Goal: Task Accomplishment & Management: Use online tool/utility

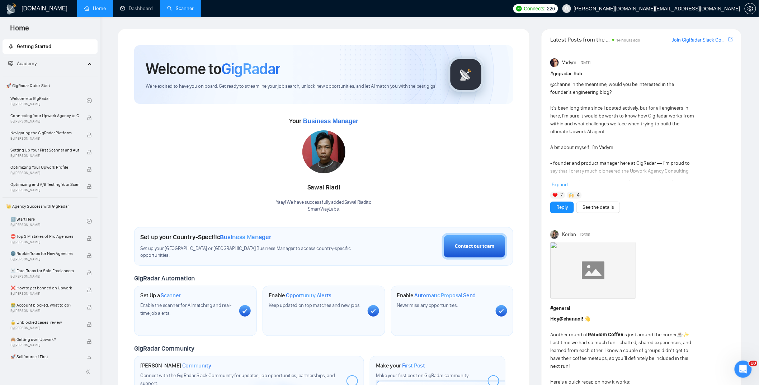
click at [176, 8] on link "Scanner" at bounding box center [180, 8] width 27 height 6
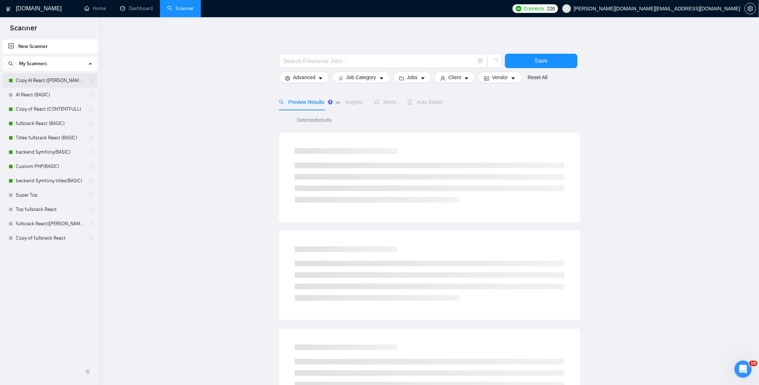
click at [44, 80] on link "Copy AI React ([PERSON_NAME])" at bounding box center [50, 80] width 68 height 14
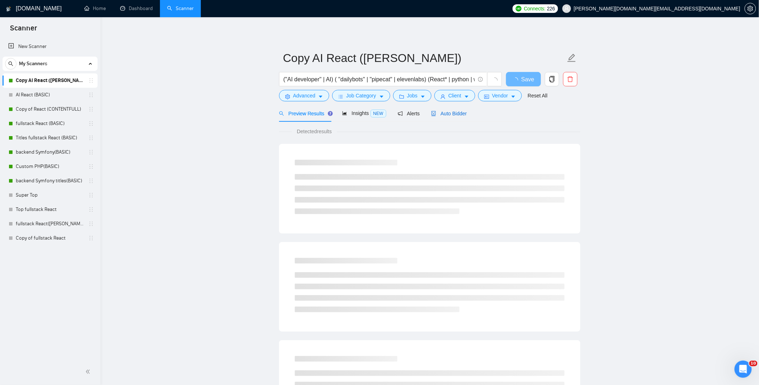
click at [456, 114] on span "Auto Bidder" at bounding box center [448, 114] width 35 height 6
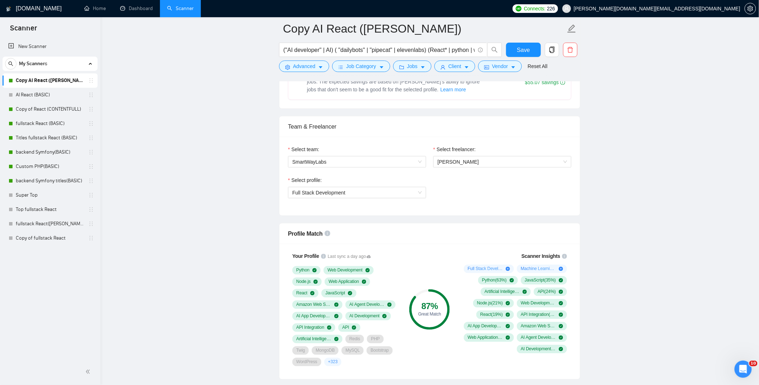
scroll to position [408, 0]
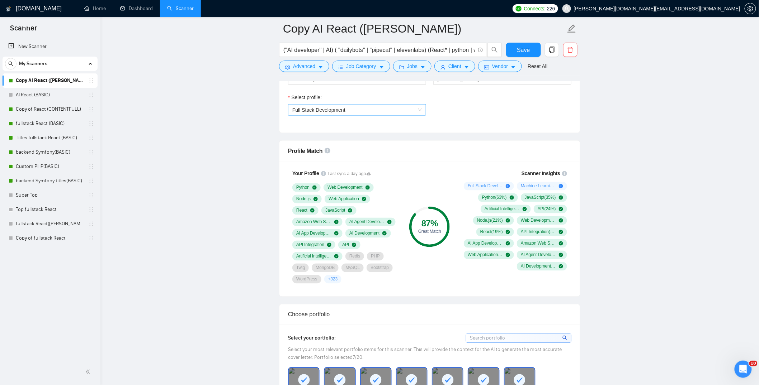
click at [310, 106] on span "Full Stack Development" at bounding box center [356, 110] width 129 height 11
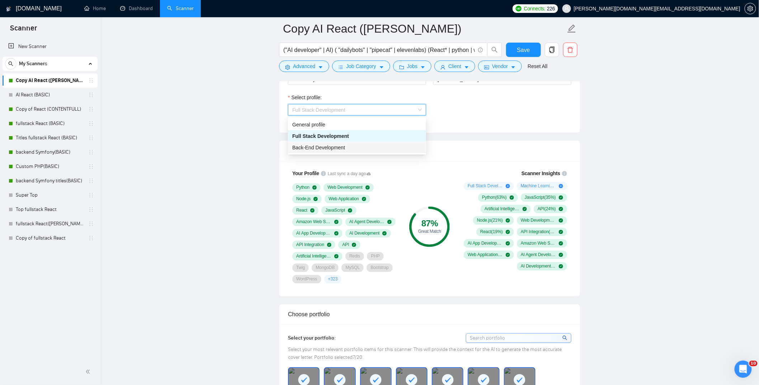
click at [314, 147] on span "Back-End Development" at bounding box center [318, 148] width 53 height 6
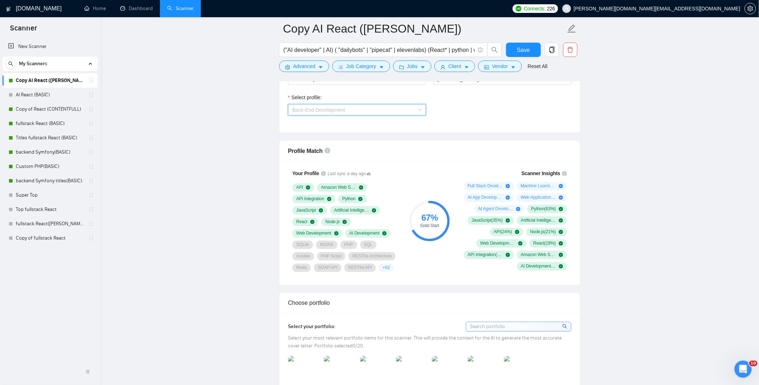
click at [308, 108] on span "Back-End Development" at bounding box center [318, 110] width 53 height 6
click at [313, 135] on span "Full Stack Development" at bounding box center [318, 136] width 53 height 6
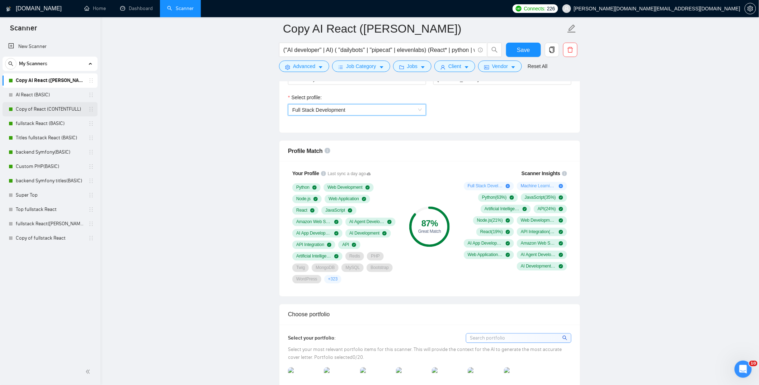
click at [45, 108] on link "Copy of React (CONTENTFULL)" at bounding box center [50, 109] width 68 height 14
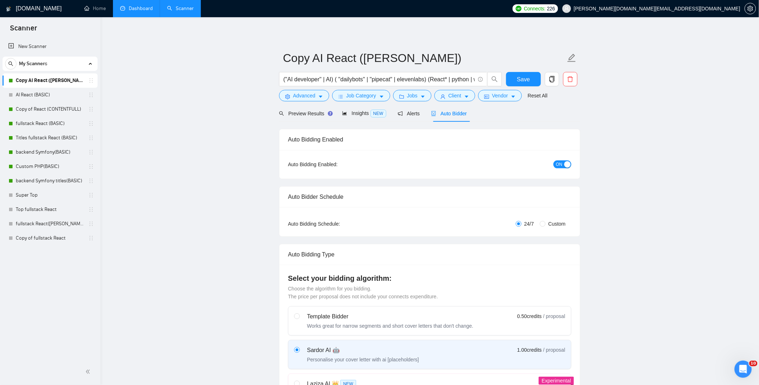
click at [132, 9] on link "Dashboard" at bounding box center [136, 8] width 33 height 6
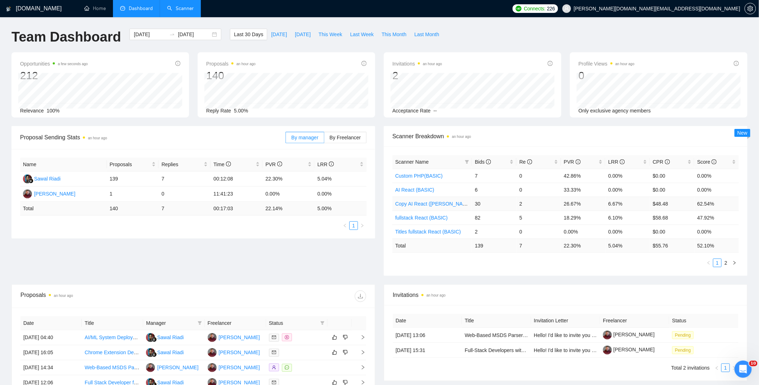
click at [521, 205] on td "2" at bounding box center [538, 204] width 44 height 14
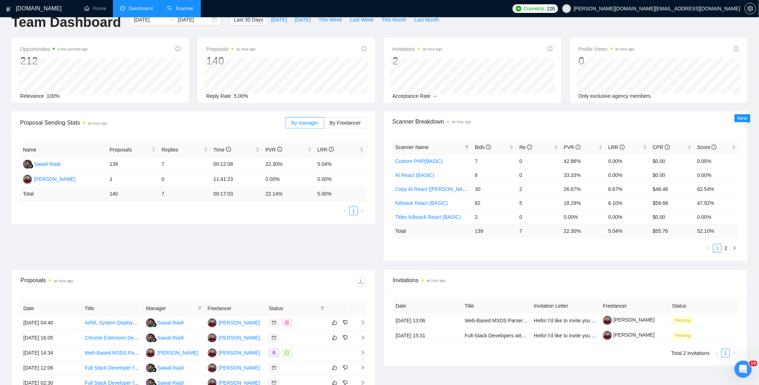
scroll to position [37, 0]
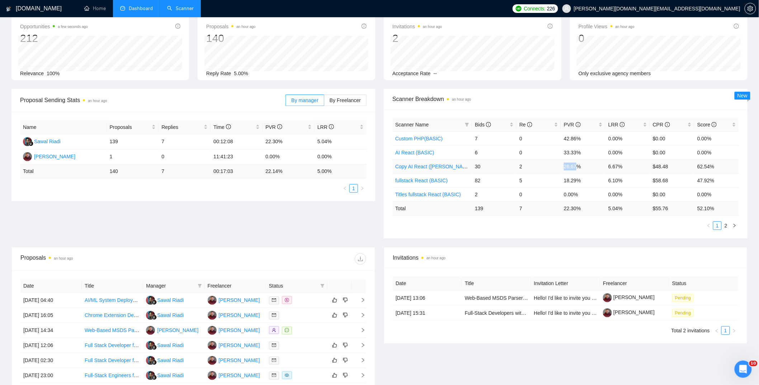
drag, startPoint x: 564, startPoint y: 167, endPoint x: 579, endPoint y: 166, distance: 14.7
click at [579, 166] on td "26.67%" at bounding box center [583, 167] width 44 height 14
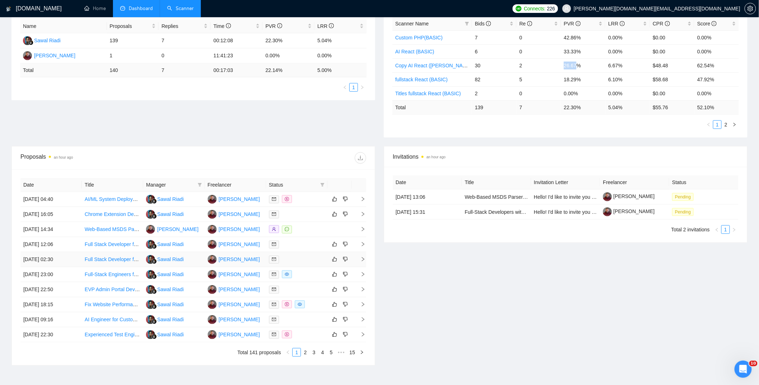
scroll to position [145, 0]
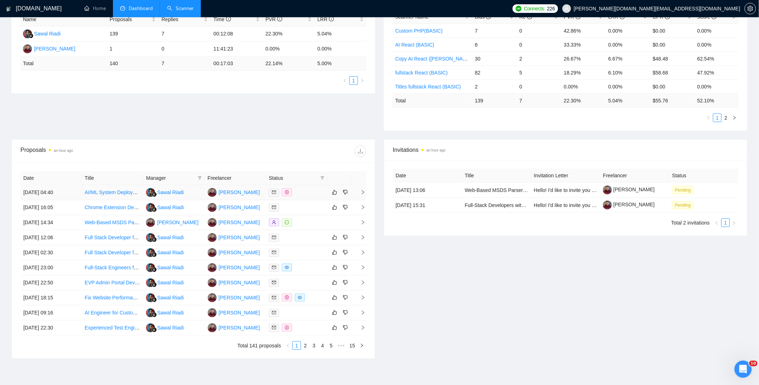
click at [197, 192] on td "Sawal Riadi" at bounding box center [173, 192] width 61 height 15
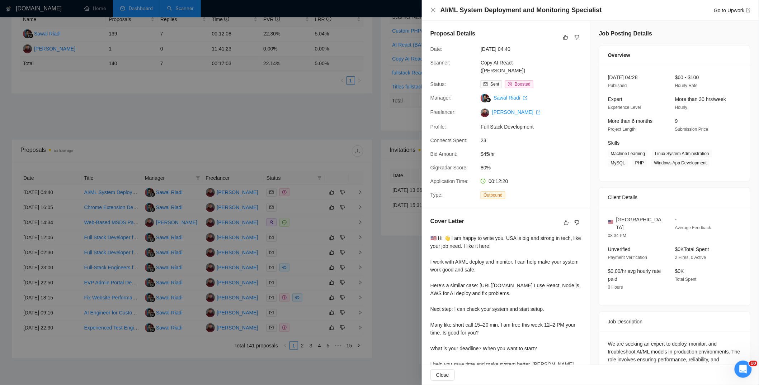
click at [382, 259] on div at bounding box center [379, 192] width 759 height 385
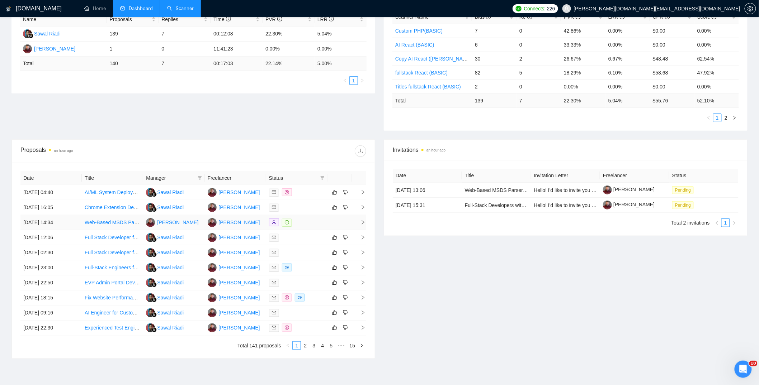
click at [301, 223] on div at bounding box center [297, 223] width 56 height 8
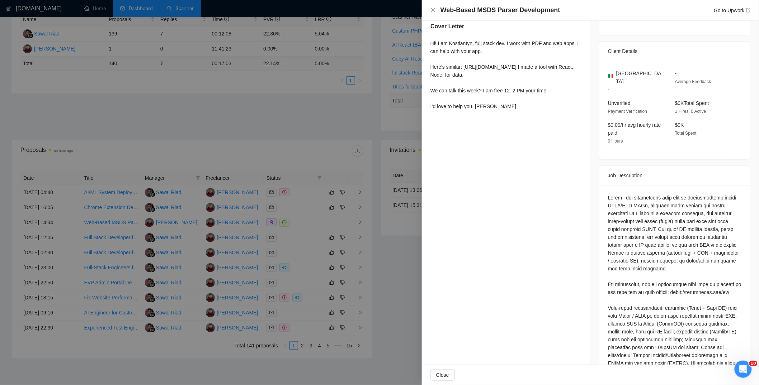
scroll to position [0, 0]
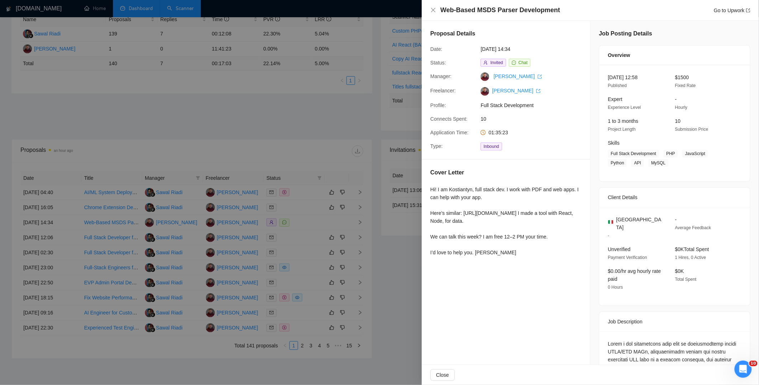
click at [298, 214] on div at bounding box center [379, 192] width 759 height 385
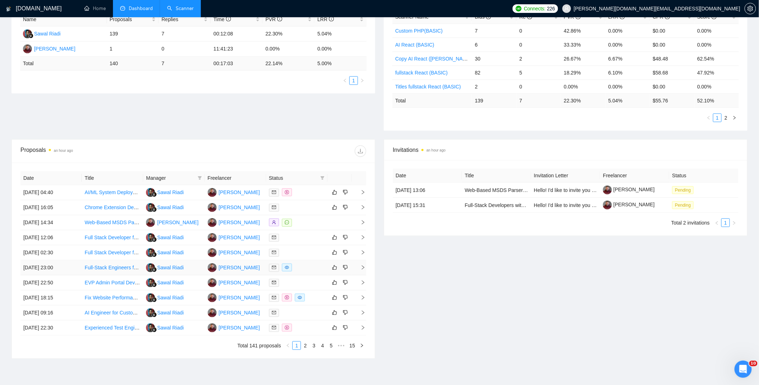
click at [303, 267] on div at bounding box center [297, 268] width 56 height 8
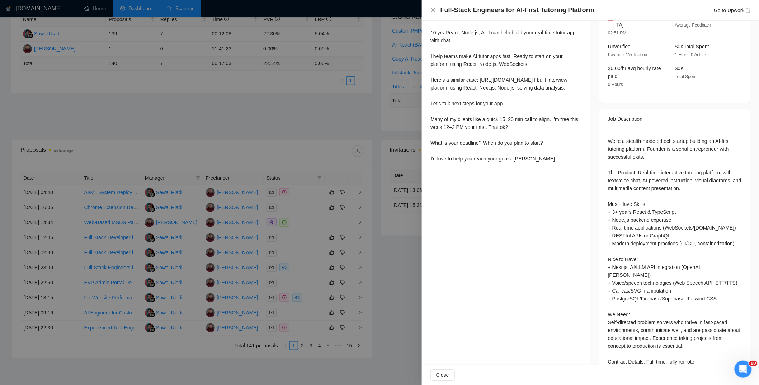
scroll to position [241, 0]
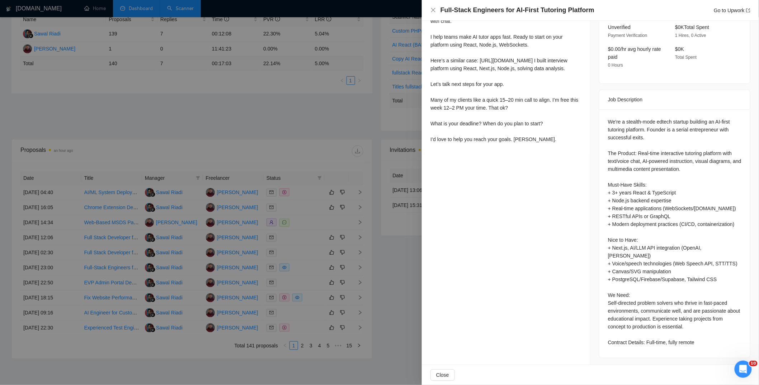
click at [385, 272] on div at bounding box center [379, 192] width 759 height 385
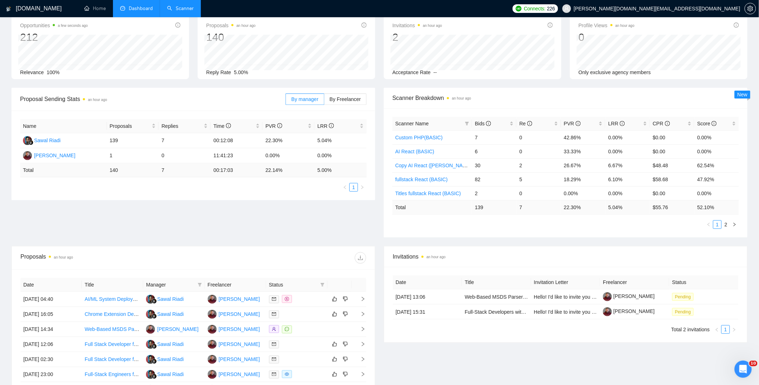
scroll to position [0, 0]
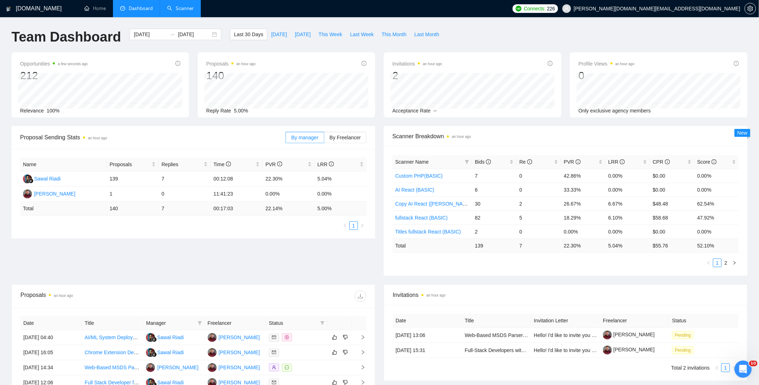
click at [187, 9] on link "Scanner" at bounding box center [180, 8] width 27 height 6
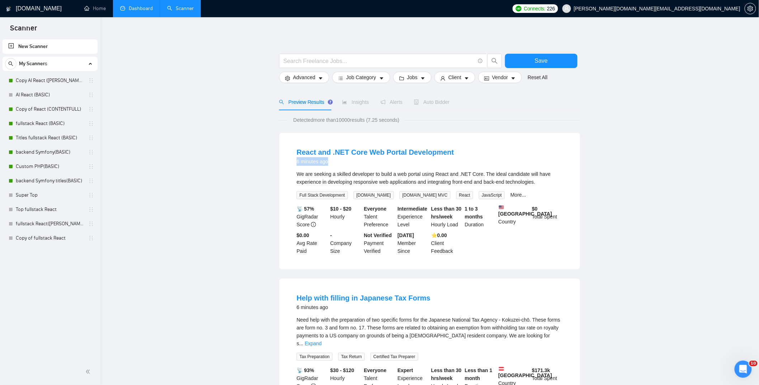
drag, startPoint x: 297, startPoint y: 161, endPoint x: 337, endPoint y: 163, distance: 40.2
click at [337, 163] on div "6 minutes ago" at bounding box center [374, 161] width 157 height 9
drag, startPoint x: 464, startPoint y: 175, endPoint x: 475, endPoint y: 175, distance: 11.1
click at [475, 175] on div "We are seeking a skilled developer to build a web portal using React and .NET C…" at bounding box center [429, 178] width 266 height 16
click at [477, 176] on div "We are seeking a skilled developer to build a web portal using React and .NET C…" at bounding box center [429, 178] width 266 height 16
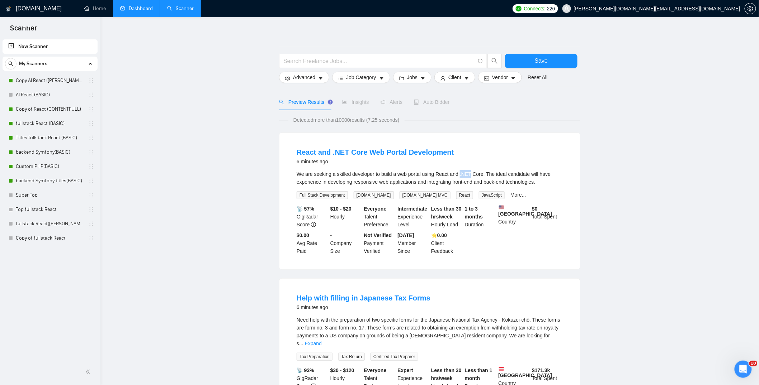
drag, startPoint x: 465, startPoint y: 175, endPoint x: 475, endPoint y: 175, distance: 10.0
click at [475, 175] on div "We are seeking a skilled developer to build a web portal using React and .NET C…" at bounding box center [429, 178] width 266 height 16
copy div ".NET"
click at [307, 79] on span "Advanced" at bounding box center [304, 77] width 22 height 8
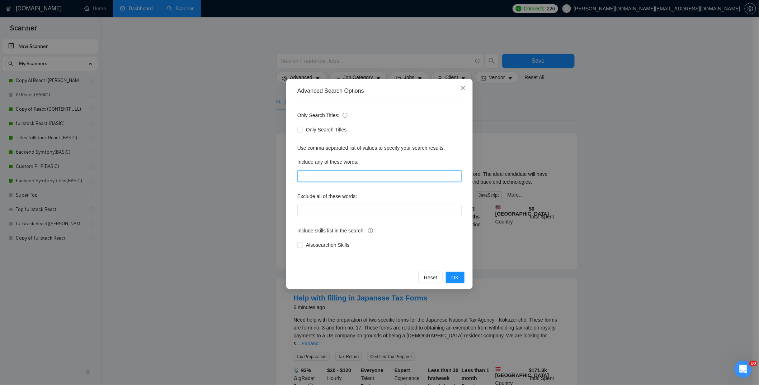
click at [313, 174] on input "text" at bounding box center [379, 176] width 164 height 11
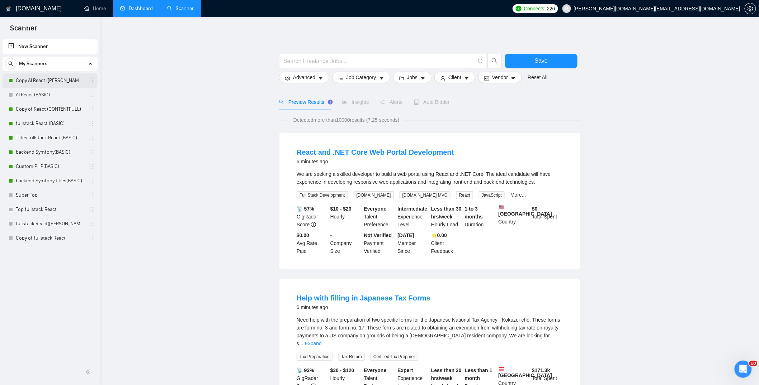
click at [28, 80] on link "Copy AI React ([PERSON_NAME])" at bounding box center [50, 80] width 68 height 14
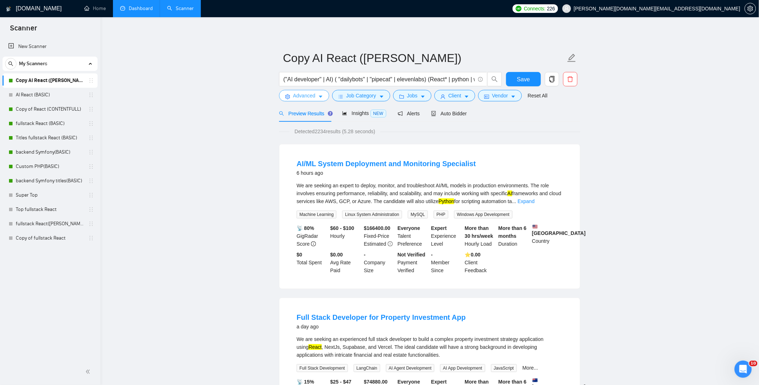
click at [309, 97] on span "Advanced" at bounding box center [304, 96] width 22 height 8
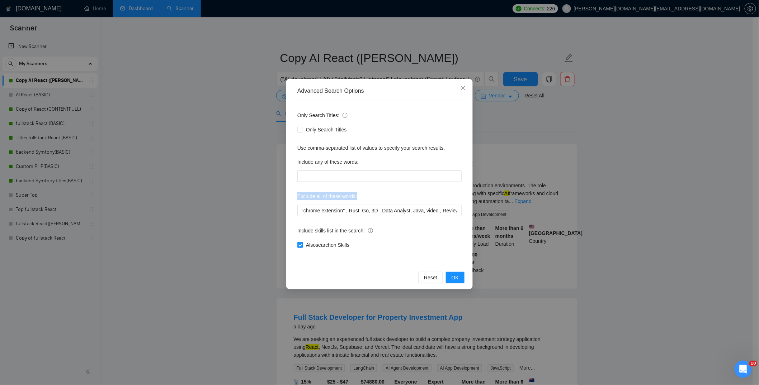
drag, startPoint x: 296, startPoint y: 196, endPoint x: 361, endPoint y: 198, distance: 64.9
click at [361, 198] on div "Only Search Titles: Only Search Titles Use comma-separated list of values to sp…" at bounding box center [379, 184] width 181 height 167
click at [365, 195] on div "Exclude all of these words:" at bounding box center [379, 198] width 164 height 14
drag, startPoint x: 452, startPoint y: 211, endPoint x: 457, endPoint y: 211, distance: 4.3
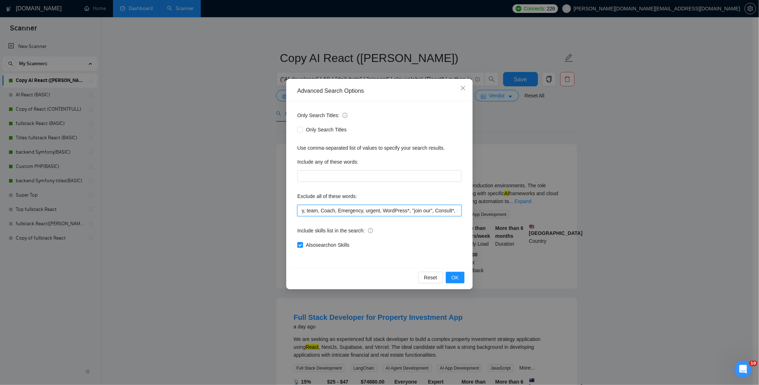
click at [457, 211] on input ""chrome extension" , Rust, Go, 3D , Data Analyst, Java, video , Review, Microso…" at bounding box center [379, 210] width 164 height 11
click at [446, 211] on input ""chrome extension" , Rust, Go, 3D , Data Analyst, Java, video , Review, Microso…" at bounding box center [379, 210] width 164 height 11
drag, startPoint x: 450, startPoint y: 211, endPoint x: 456, endPoint y: 210, distance: 6.1
click at [456, 210] on input ""chrome extension" , Rust, Go, 3D , Data Analyst, Java, video , Review, Microso…" at bounding box center [379, 210] width 164 height 11
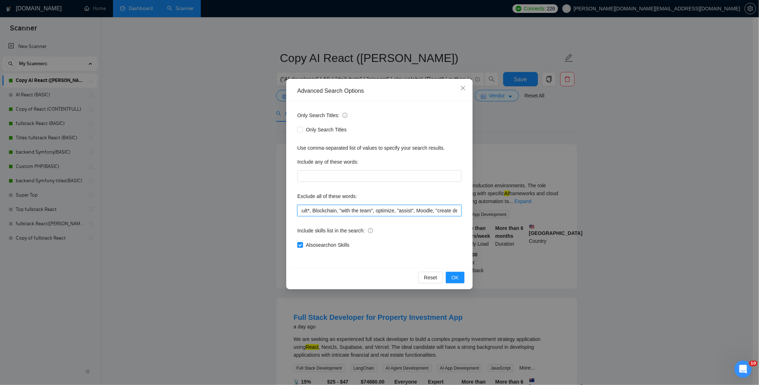
click at [453, 212] on input ""chrome extension" , Rust, Go, 3D , Data Analyst, Java, video , Review, Microso…" at bounding box center [379, 210] width 164 height 11
drag, startPoint x: 453, startPoint y: 211, endPoint x: 459, endPoint y: 211, distance: 5.7
click at [459, 211] on input ""chrome extension" , Rust, Go, 3D , Data Analyst, Java, video , Review, Microso…" at bounding box center [379, 210] width 164 height 11
click at [450, 212] on input ""chrome extension" , Rust, Go, 3D , Data Analyst, Java, video , Review, Microso…" at bounding box center [379, 210] width 164 height 11
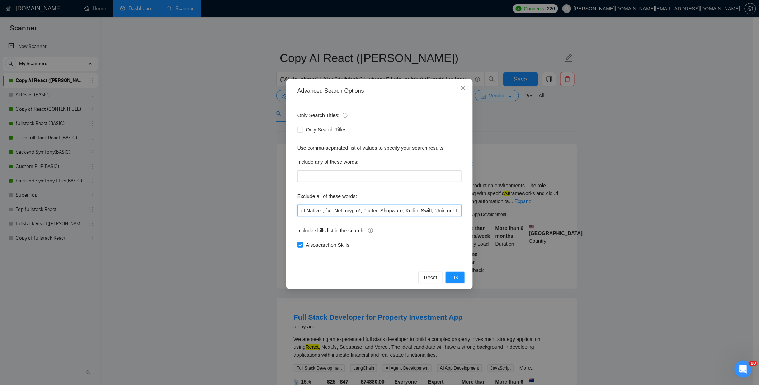
scroll to position [0, 741]
drag, startPoint x: 450, startPoint y: 211, endPoint x: 456, endPoint y: 211, distance: 6.1
click at [456, 211] on input ""chrome extension" , Rust, Go, 3D , Data Analyst, Java, video , Review, Microso…" at bounding box center [379, 210] width 164 height 11
click at [318, 210] on input ""chrome extension" , Rust, Go, 3D , Data Analyst, Java, video , Review, Microso…" at bounding box center [379, 210] width 164 height 11
drag, startPoint x: 309, startPoint y: 212, endPoint x: 317, endPoint y: 211, distance: 7.9
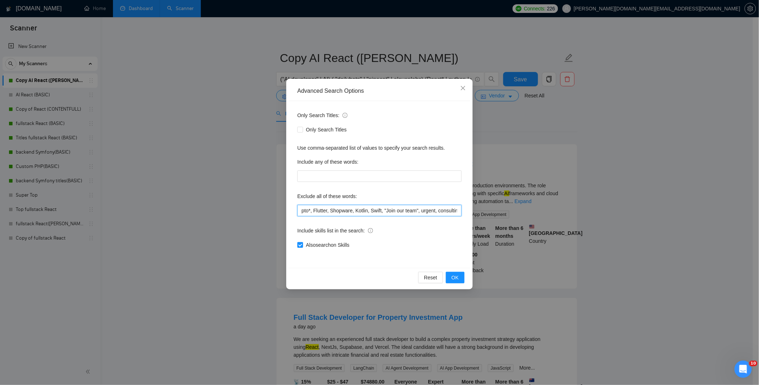
click at [318, 212] on input ""chrome extension" , Rust, Go, 3D , Data Analyst, Java, video , Review, Microso…" at bounding box center [379, 210] width 164 height 11
drag, startPoint x: 309, startPoint y: 211, endPoint x: 320, endPoint y: 212, distance: 10.4
click at [320, 212] on input ""chrome extension" , Rust, Go, 3D , Data Analyst, Java, video , Review, Microso…" at bounding box center [379, 210] width 164 height 11
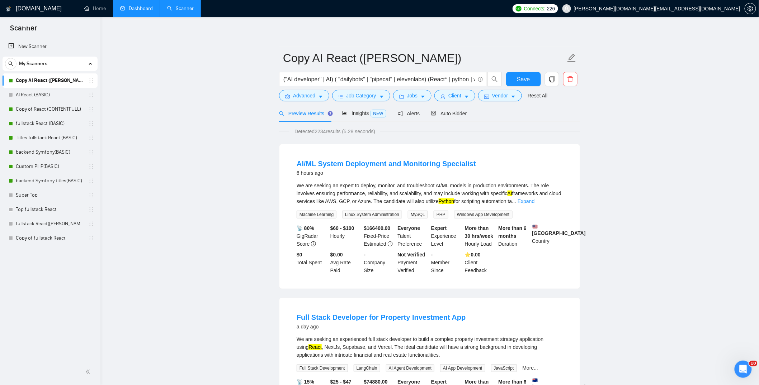
click at [31, 64] on span "My Scanners" at bounding box center [33, 64] width 28 height 14
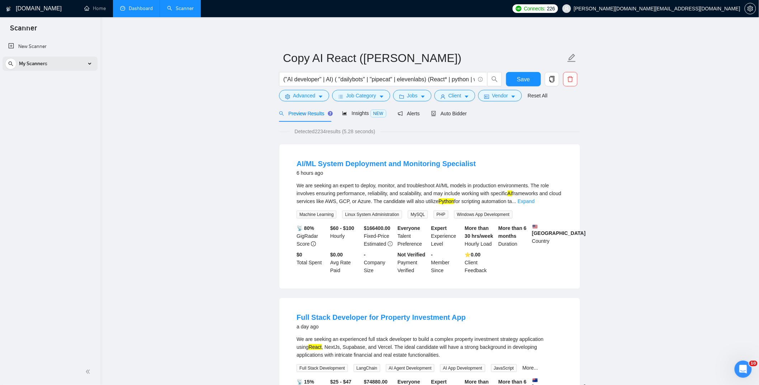
click at [34, 65] on span "My Scanners" at bounding box center [33, 64] width 28 height 14
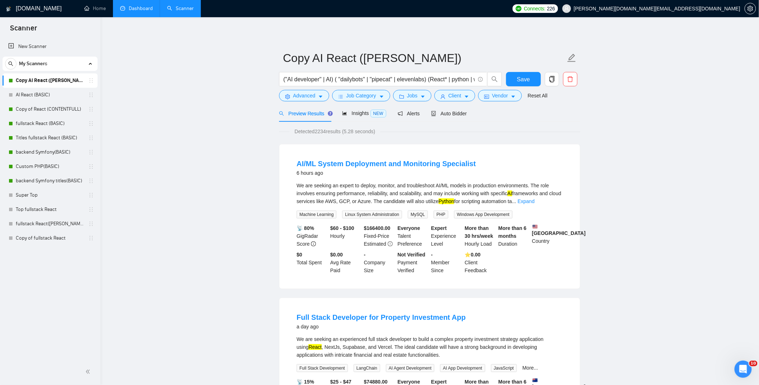
drag, startPoint x: 129, startPoint y: 97, endPoint x: 80, endPoint y: 86, distance: 50.4
click at [33, 78] on link "Copy AI React ([PERSON_NAME])" at bounding box center [50, 80] width 68 height 14
click at [26, 45] on link "New Scanner" at bounding box center [50, 46] width 84 height 14
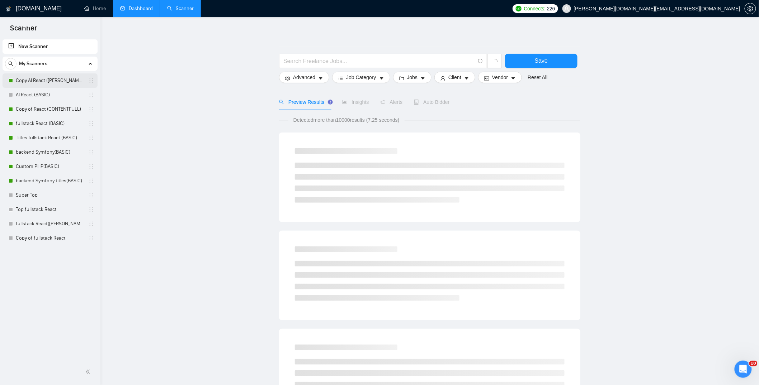
click at [31, 78] on link "Copy AI React ([PERSON_NAME])" at bounding box center [50, 80] width 68 height 14
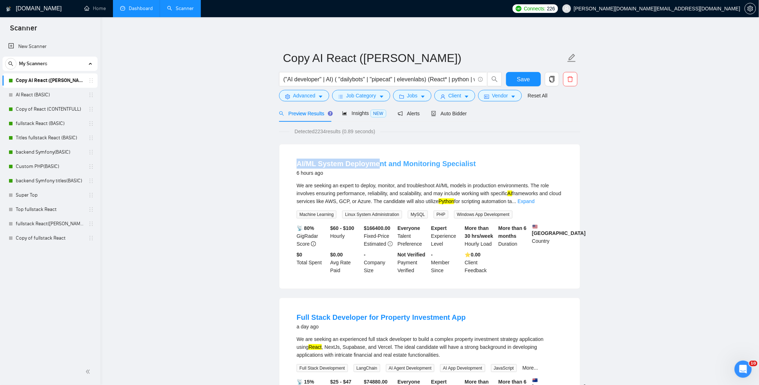
drag, startPoint x: 296, startPoint y: 164, endPoint x: 377, endPoint y: 168, distance: 81.5
click at [377, 168] on li "AI/ML System Deployment and Monitoring Specialist 6 hours ago We are seeking an…" at bounding box center [429, 216] width 283 height 127
click at [302, 115] on span "Preview Results" at bounding box center [305, 114] width 52 height 6
click at [34, 79] on link "Copy AI React ([PERSON_NAME])" at bounding box center [50, 80] width 68 height 14
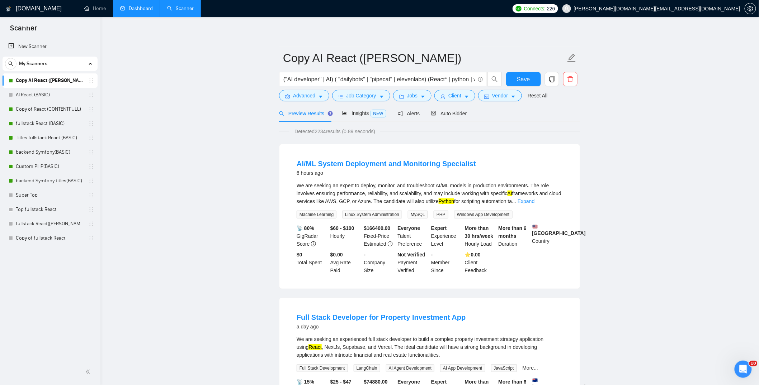
click at [32, 80] on link "Copy AI React ([PERSON_NAME])" at bounding box center [50, 80] width 68 height 14
click at [41, 109] on link "Copy of React (CONTENTFULL)" at bounding box center [50, 109] width 68 height 14
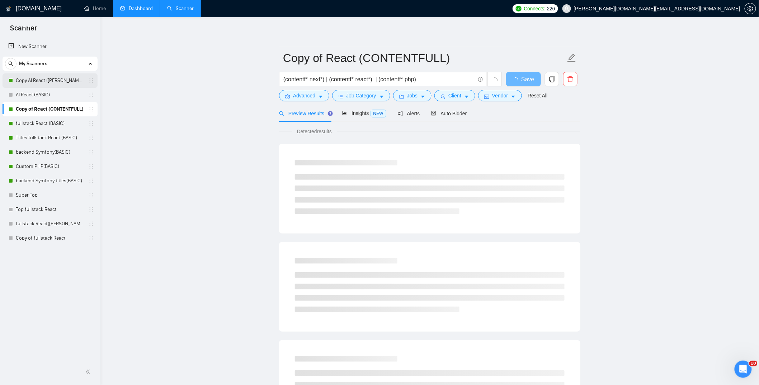
click at [53, 81] on link "Copy AI React ([PERSON_NAME])" at bounding box center [50, 80] width 68 height 14
click at [135, 9] on link "Dashboard" at bounding box center [136, 8] width 33 height 6
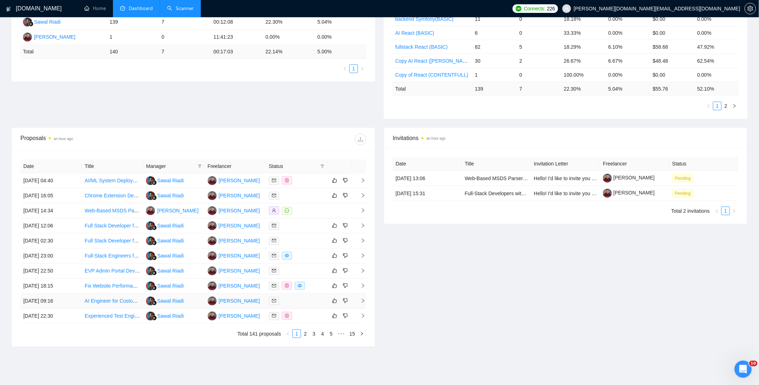
scroll to position [183, 0]
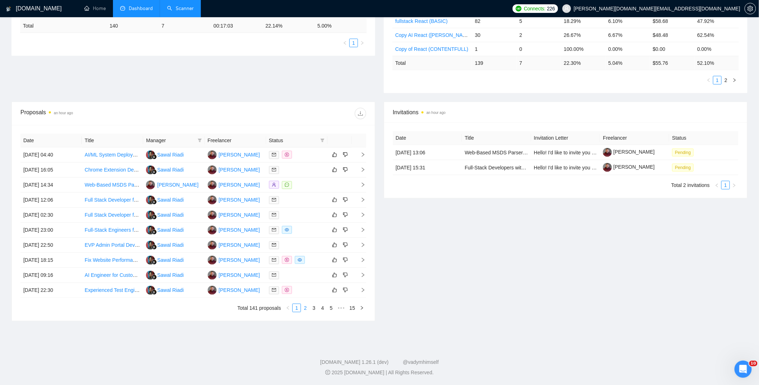
click at [306, 307] on link "2" at bounding box center [305, 308] width 8 height 8
click at [300, 260] on div at bounding box center [297, 260] width 56 height 8
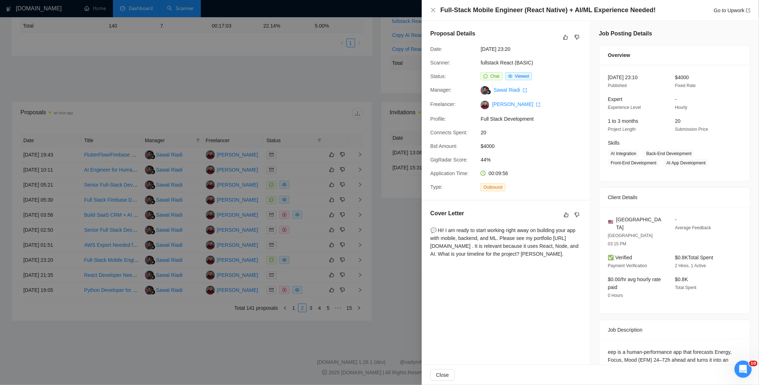
click at [296, 193] on div at bounding box center [379, 192] width 759 height 385
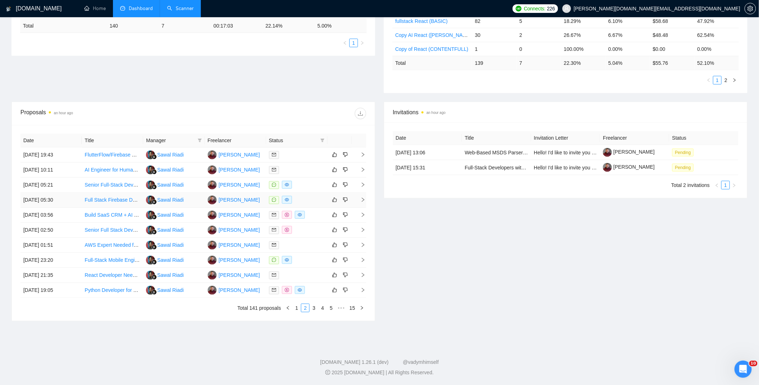
click at [298, 197] on div at bounding box center [297, 200] width 56 height 8
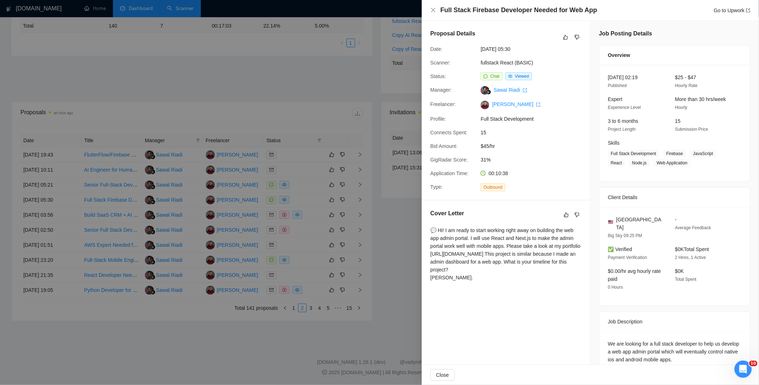
click at [302, 186] on div at bounding box center [379, 192] width 759 height 385
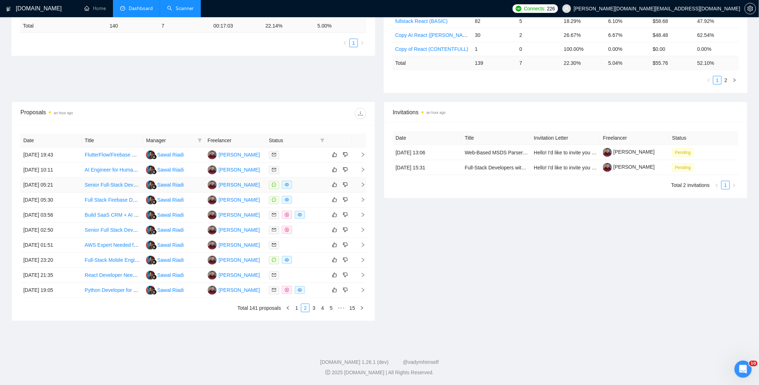
click at [301, 185] on div at bounding box center [297, 185] width 56 height 8
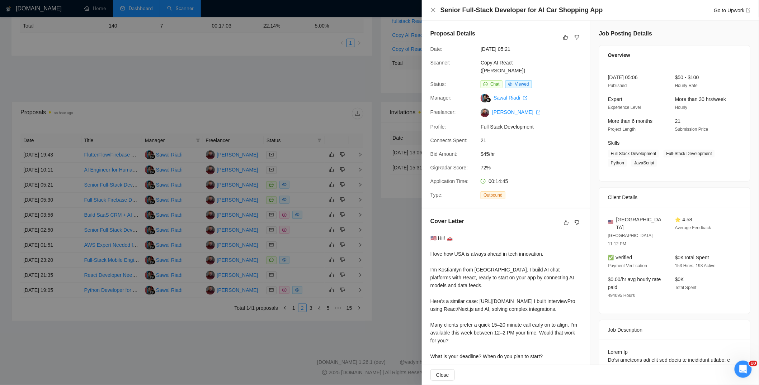
click at [310, 309] on div at bounding box center [379, 192] width 759 height 385
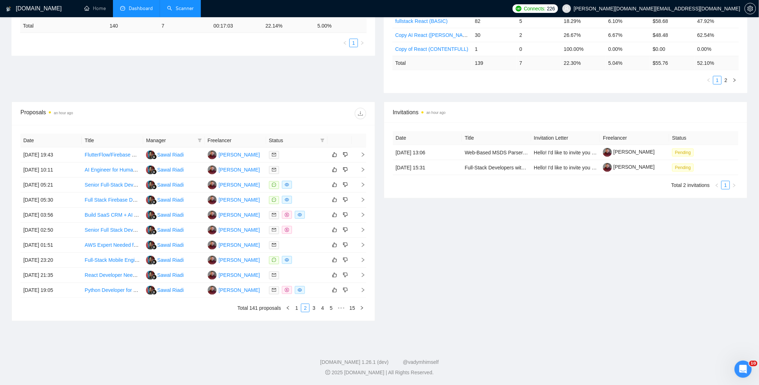
click at [311, 309] on link "3" at bounding box center [314, 308] width 8 height 8
click at [316, 183] on div at bounding box center [297, 185] width 56 height 8
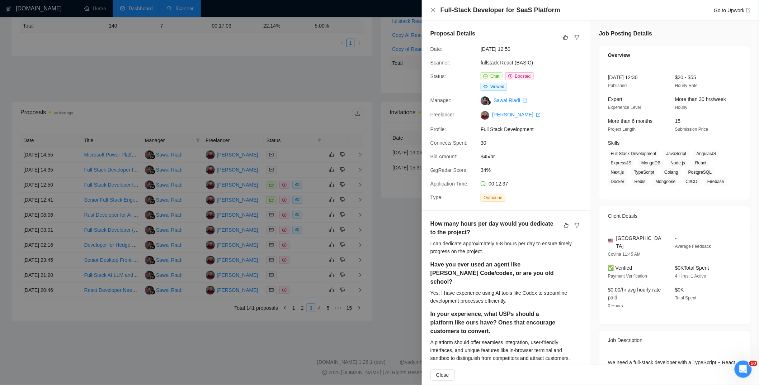
click at [312, 202] on div at bounding box center [379, 192] width 759 height 385
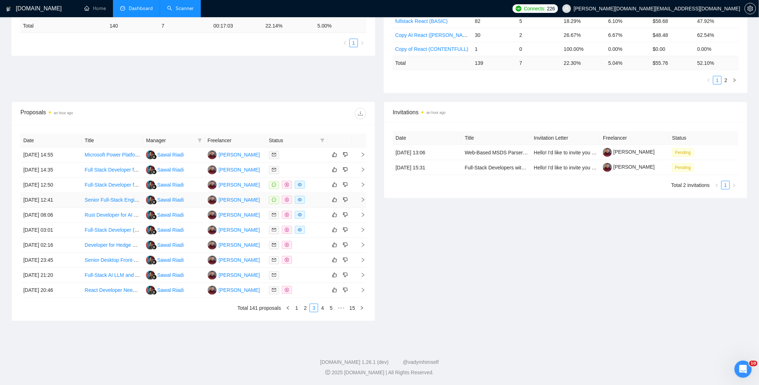
click at [311, 202] on div at bounding box center [297, 200] width 56 height 8
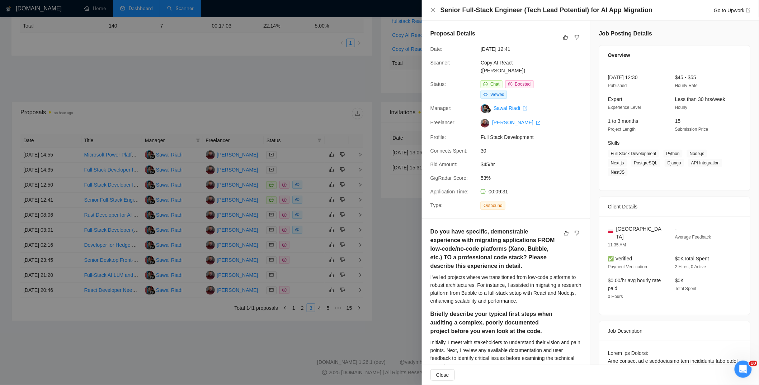
click at [320, 311] on div at bounding box center [379, 192] width 759 height 385
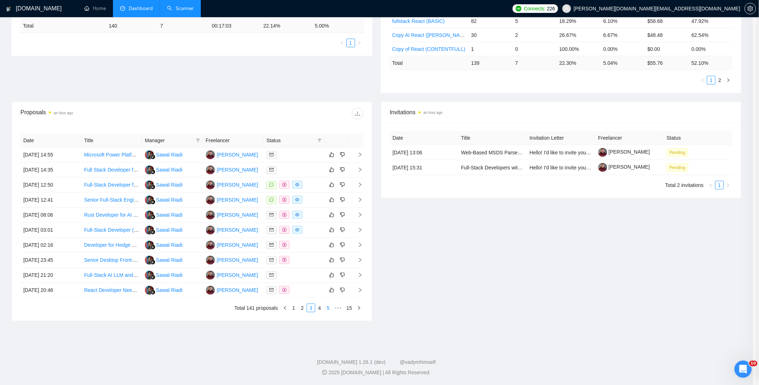
click at [319, 310] on link "4" at bounding box center [319, 308] width 8 height 8
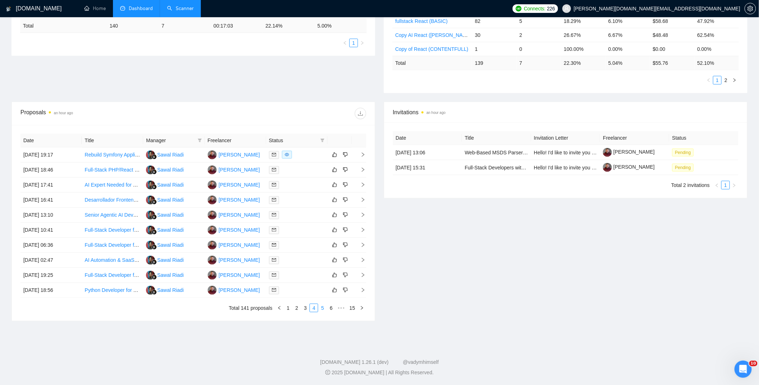
click at [322, 308] on link "5" at bounding box center [322, 308] width 8 height 8
click at [321, 309] on link "6" at bounding box center [322, 308] width 8 height 8
click at [320, 309] on link "7" at bounding box center [322, 308] width 8 height 8
click at [305, 245] on div at bounding box center [297, 245] width 56 height 8
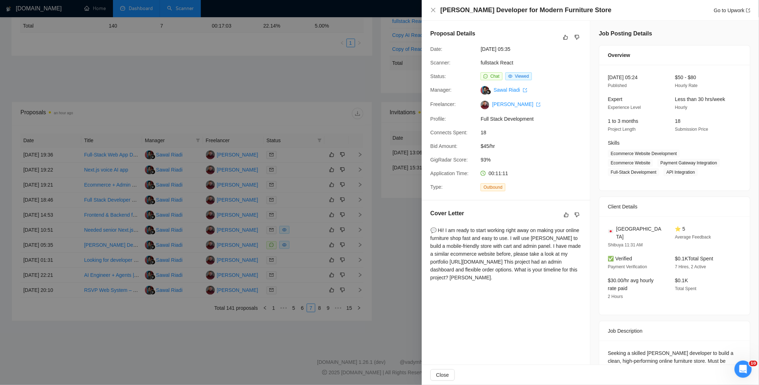
click at [319, 307] on div at bounding box center [379, 192] width 759 height 385
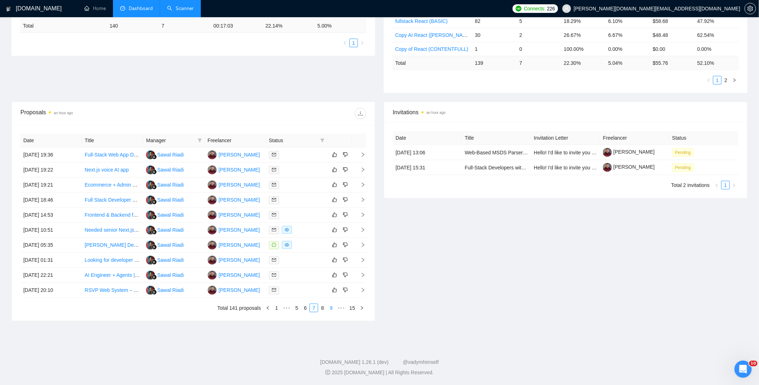
click at [319, 309] on link "8" at bounding box center [322, 308] width 8 height 8
click at [312, 168] on div at bounding box center [297, 170] width 56 height 8
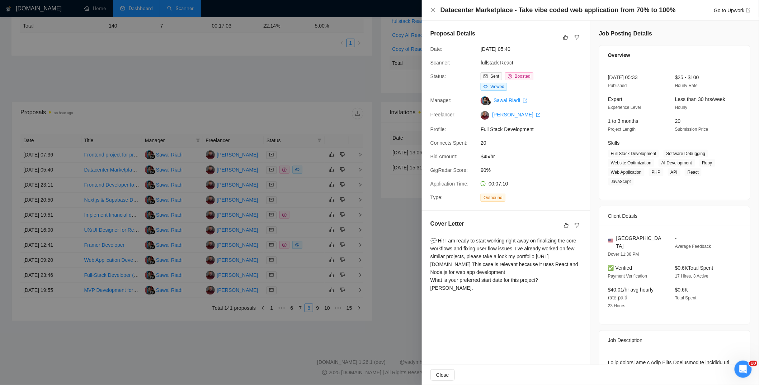
click at [309, 244] on div at bounding box center [379, 192] width 759 height 385
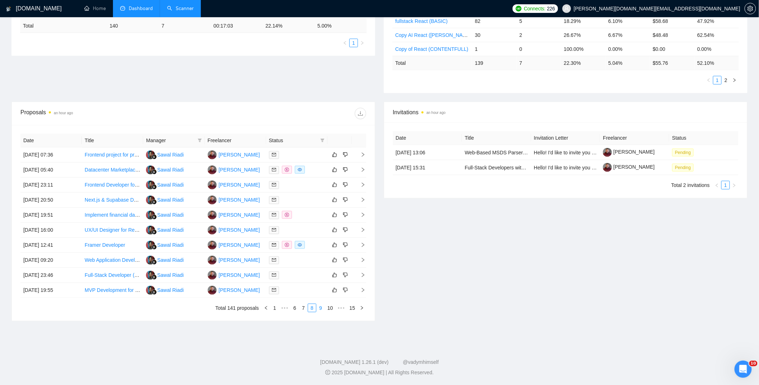
click at [320, 309] on link "9" at bounding box center [321, 308] width 8 height 8
click at [301, 228] on div at bounding box center [297, 230] width 56 height 8
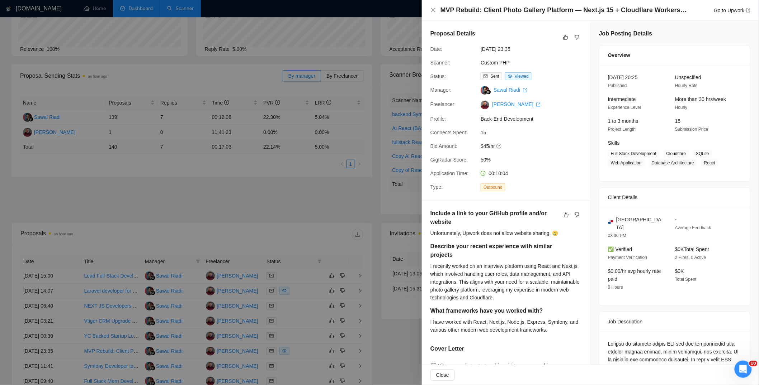
scroll to position [47, 0]
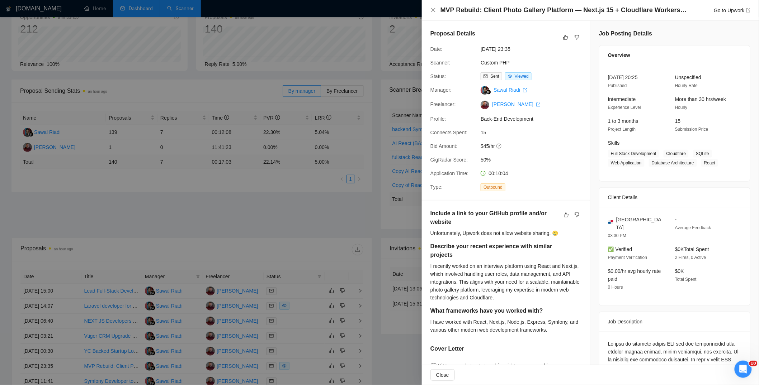
click at [268, 186] on div at bounding box center [379, 192] width 759 height 385
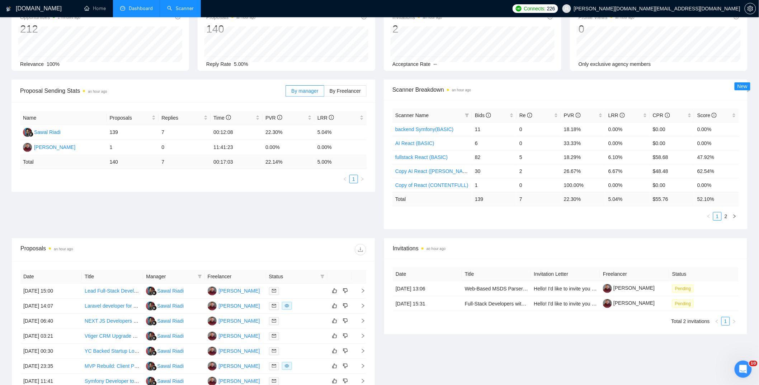
click at [380, 75] on div "Opportunities 2 minutes ago 212 [DATE] Relevant 4 Relevance 100% Proposals an h…" at bounding box center [379, 43] width 744 height 74
click at [304, 307] on div at bounding box center [297, 306] width 56 height 8
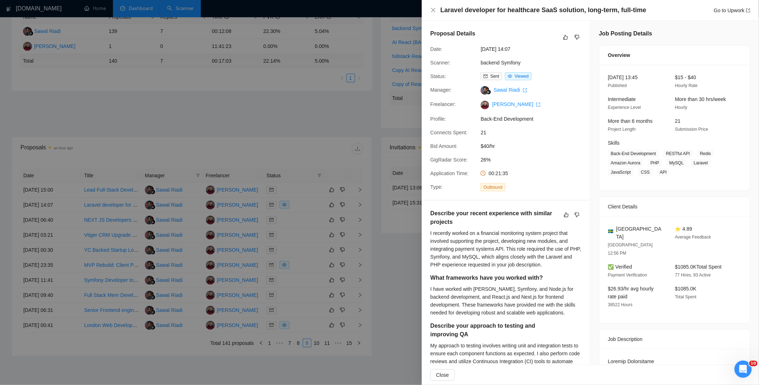
scroll to position [183, 0]
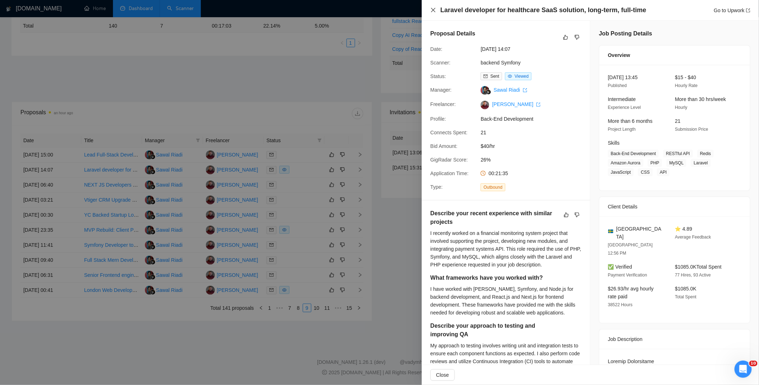
click at [432, 8] on icon "close" at bounding box center [433, 10] width 4 height 4
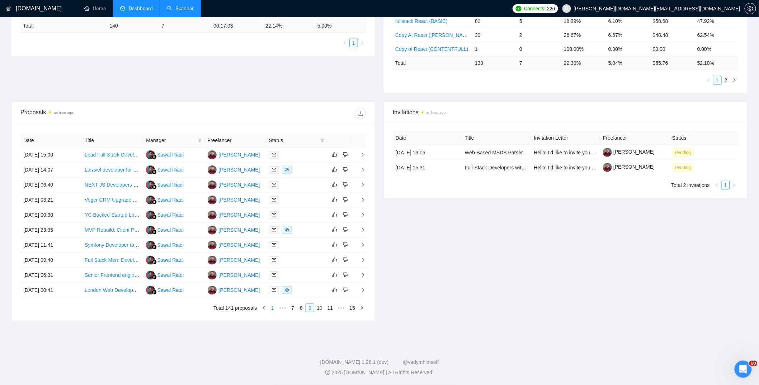
click at [271, 309] on link "1" at bounding box center [272, 308] width 8 height 8
click at [314, 185] on div at bounding box center [297, 185] width 56 height 8
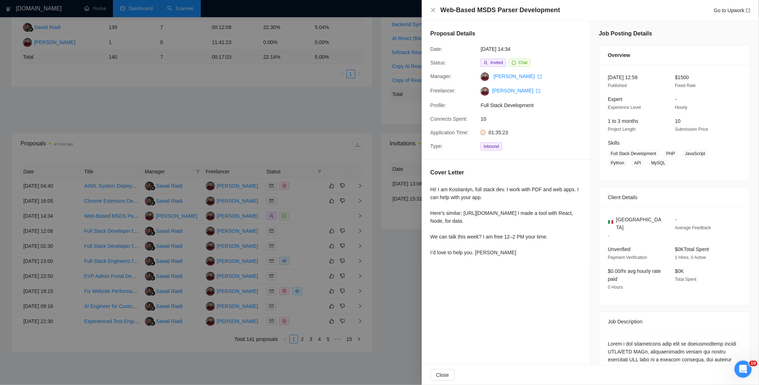
scroll to position [163, 0]
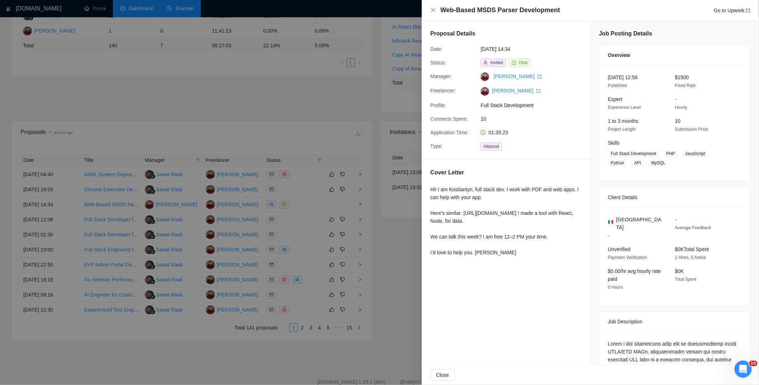
click at [298, 204] on div at bounding box center [379, 192] width 759 height 385
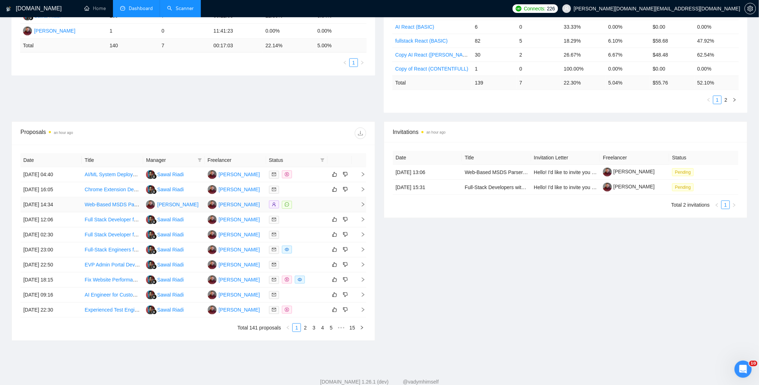
click at [301, 206] on div at bounding box center [297, 205] width 56 height 8
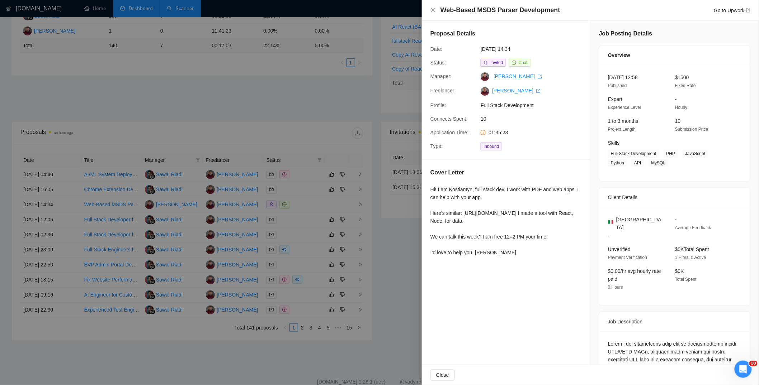
click at [303, 329] on div at bounding box center [379, 192] width 759 height 385
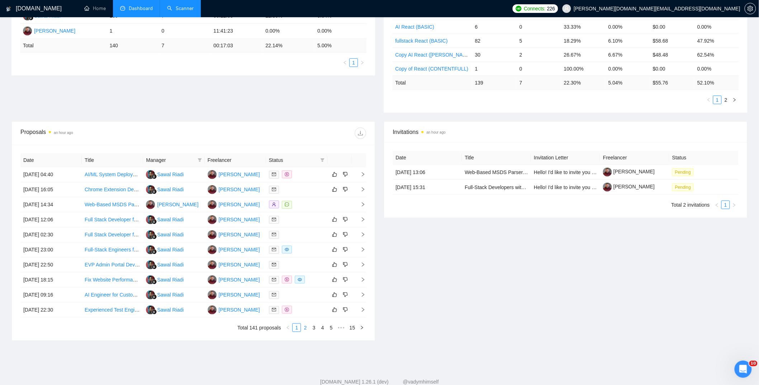
click at [303, 329] on link "2" at bounding box center [305, 328] width 8 height 8
click at [313, 208] on div at bounding box center [297, 205] width 56 height 8
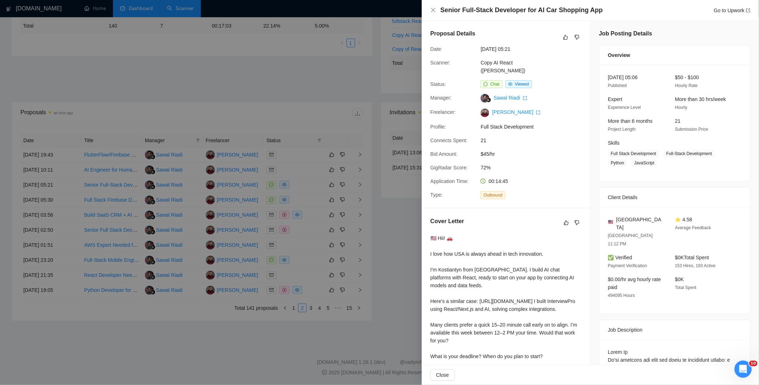
scroll to position [1, 0]
click at [520, 80] on span "Viewed" at bounding box center [522, 82] width 14 height 5
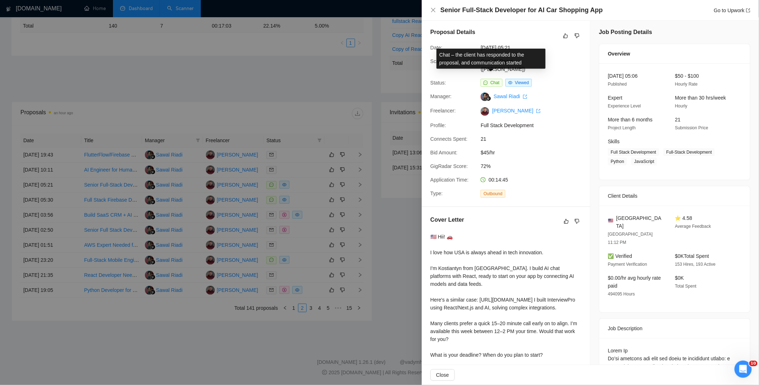
click at [490, 80] on span "Chat" at bounding box center [494, 82] width 9 height 5
click at [535, 79] on div "Chat Viewed" at bounding box center [515, 83] width 76 height 8
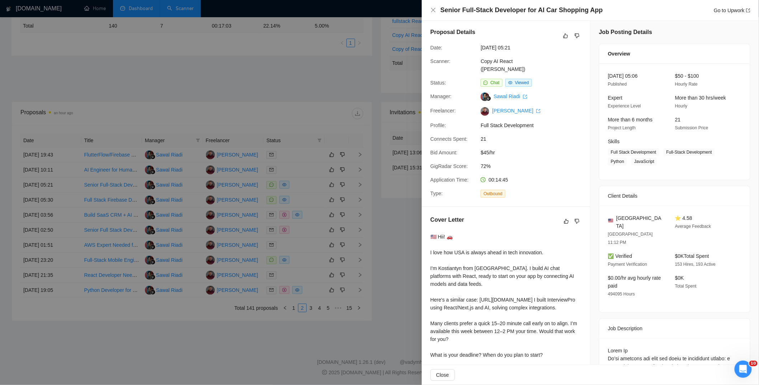
click at [527, 80] on span "Viewed" at bounding box center [522, 82] width 14 height 5
click at [741, 11] on link "Go to Upwork" at bounding box center [731, 11] width 37 height 6
click at [408, 222] on div at bounding box center [379, 192] width 759 height 385
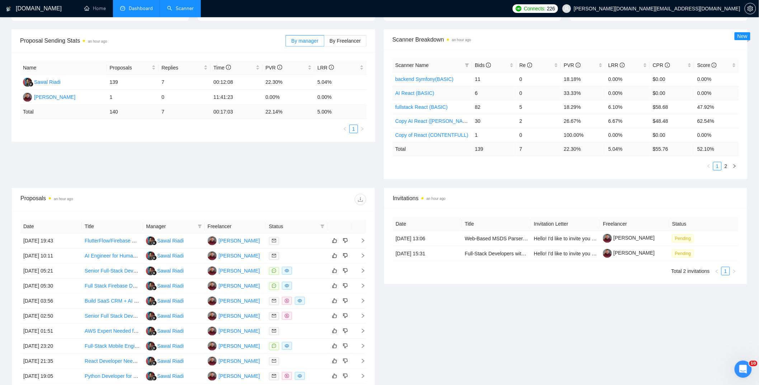
scroll to position [88, 0]
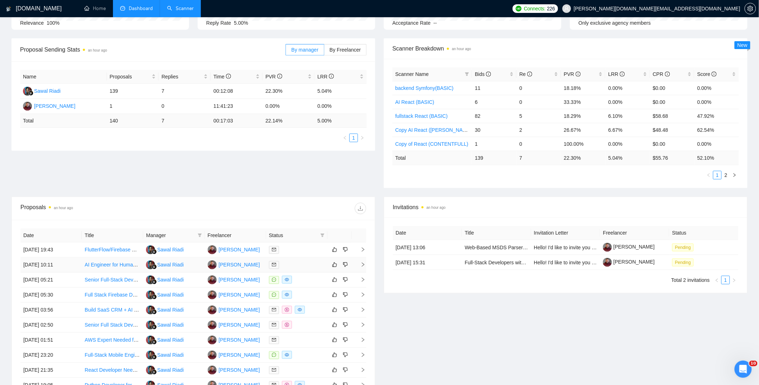
click at [291, 265] on div at bounding box center [297, 265] width 56 height 8
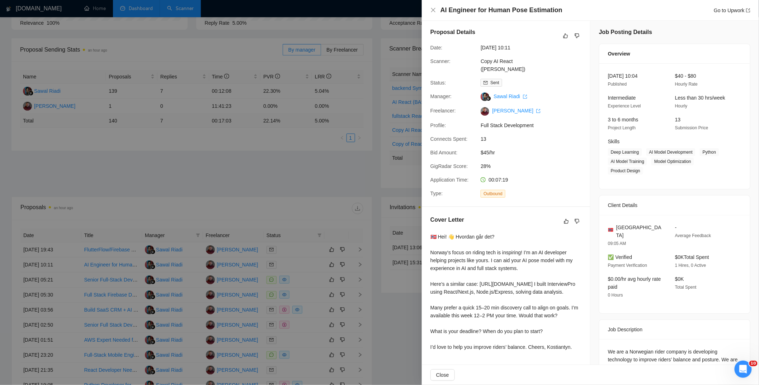
click at [289, 252] on div at bounding box center [379, 192] width 759 height 385
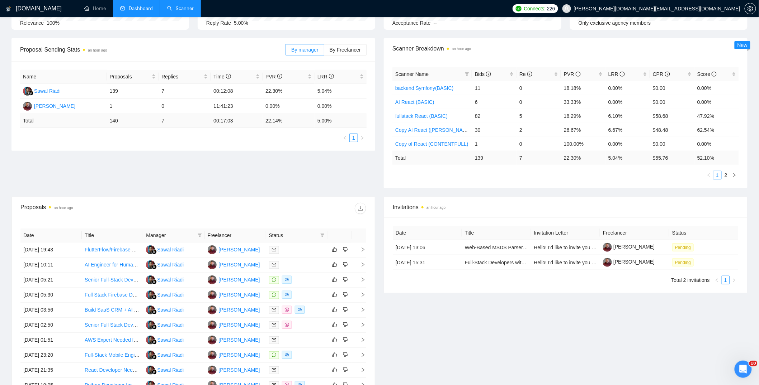
click at [432, 352] on div "Invitations an hour ago Date Title Invitation Letter Freelancer Status [DATE] 1…" at bounding box center [565, 307] width 372 height 220
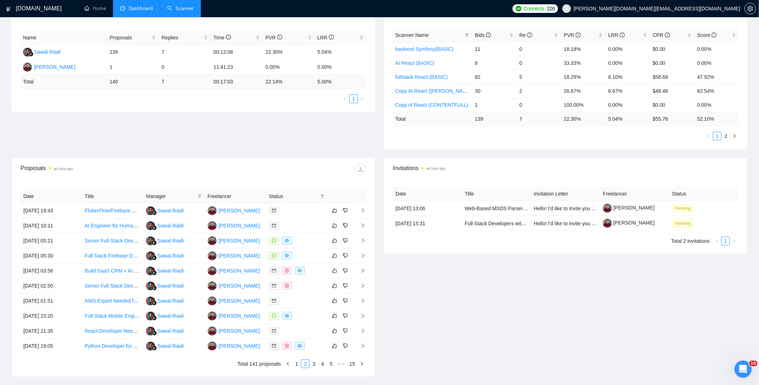
scroll to position [127, 0]
click at [313, 268] on div at bounding box center [297, 271] width 56 height 8
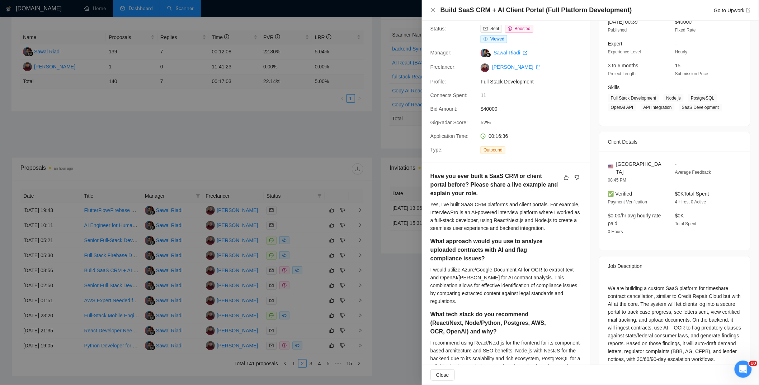
scroll to position [70, 0]
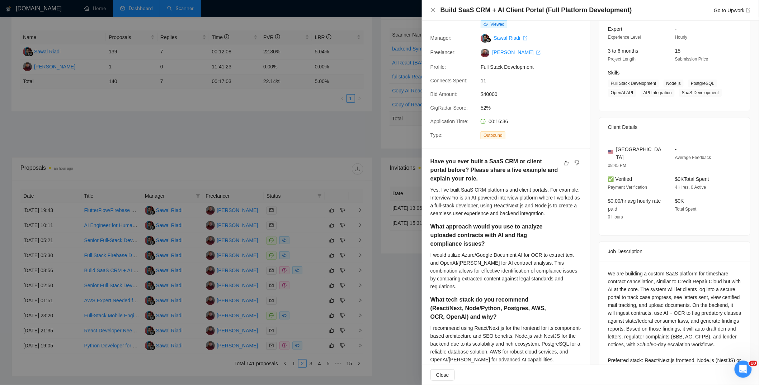
click at [317, 274] on div at bounding box center [379, 192] width 759 height 385
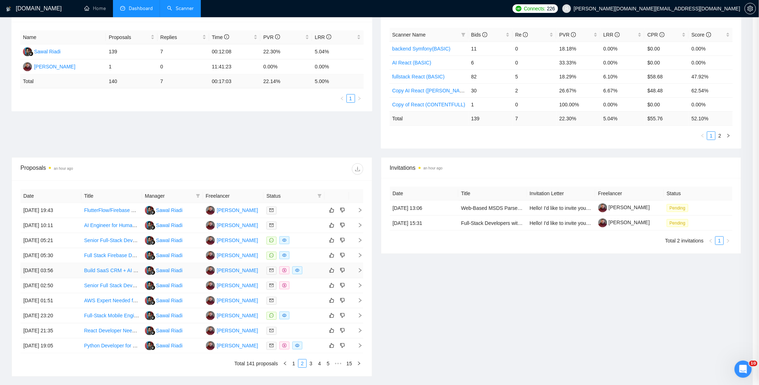
click at [316, 272] on div at bounding box center [293, 271] width 55 height 8
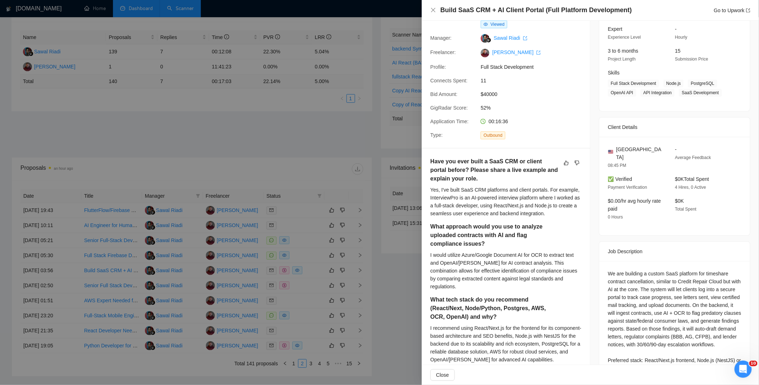
drag, startPoint x: 406, startPoint y: 278, endPoint x: 404, endPoint y: 233, distance: 45.2
click at [406, 277] on div at bounding box center [379, 192] width 759 height 385
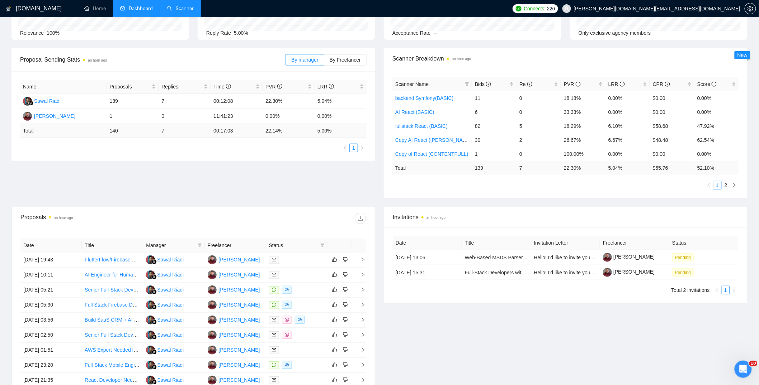
scroll to position [0, 0]
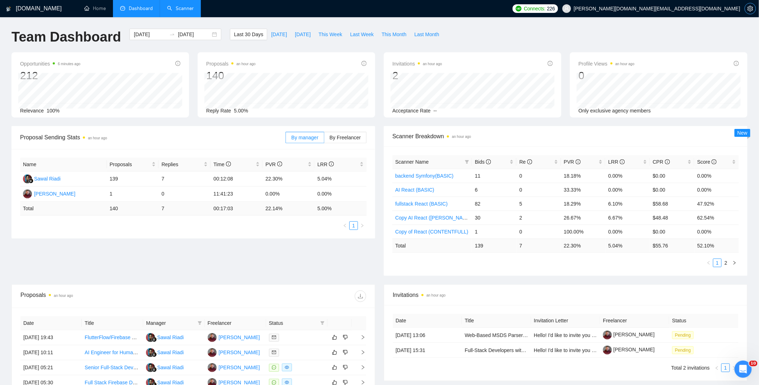
click at [752, 8] on icon "setting" at bounding box center [749, 9] width 5 height 6
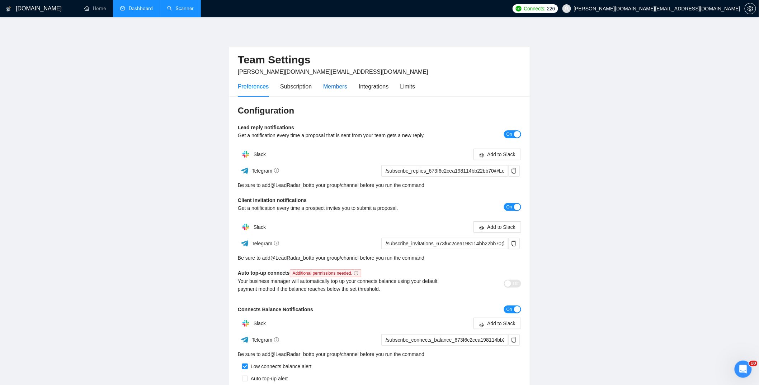
click at [337, 84] on div "Members" at bounding box center [335, 86] width 24 height 9
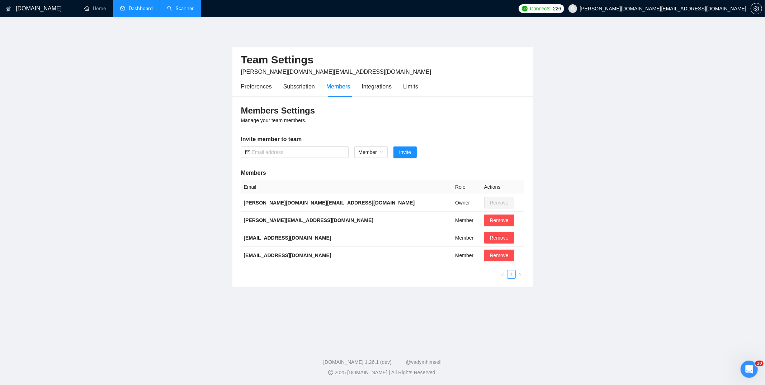
click at [180, 303] on main "Team Settings [PERSON_NAME][DOMAIN_NAME][EMAIL_ADDRESS][DOMAIN_NAME] Preference…" at bounding box center [382, 179] width 742 height 301
click at [197, 132] on main "Team Settings [PERSON_NAME][DOMAIN_NAME][EMAIL_ADDRESS][DOMAIN_NAME] Preference…" at bounding box center [382, 179] width 742 height 301
click at [187, 10] on link "Scanner" at bounding box center [180, 8] width 27 height 6
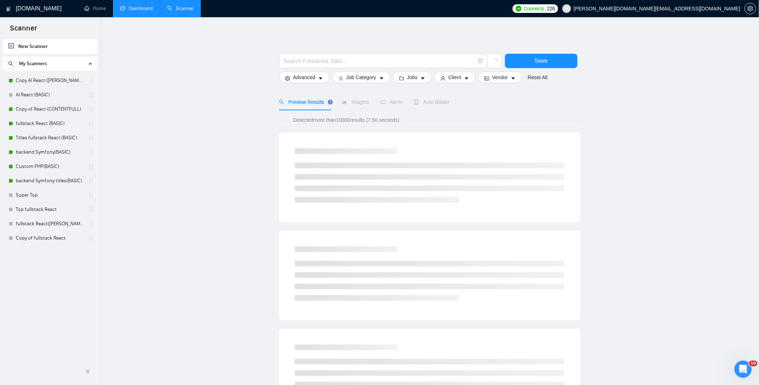
drag, startPoint x: 66, startPoint y: 153, endPoint x: 123, endPoint y: 153, distance: 57.4
click at [66, 153] on link "backend Symfony(BASIC)" at bounding box center [50, 152] width 68 height 14
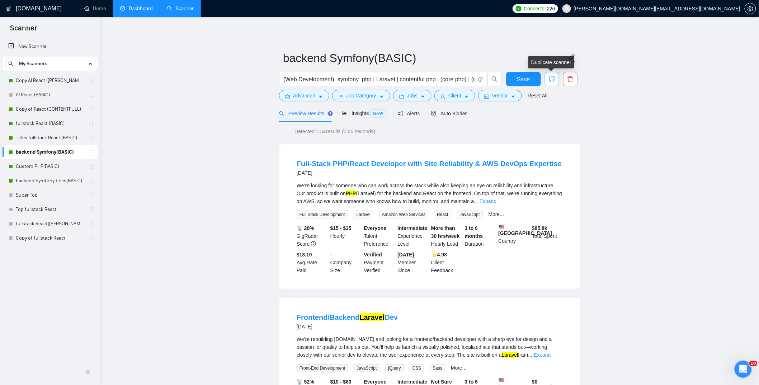
click at [555, 81] on icon "copy" at bounding box center [551, 79] width 6 height 6
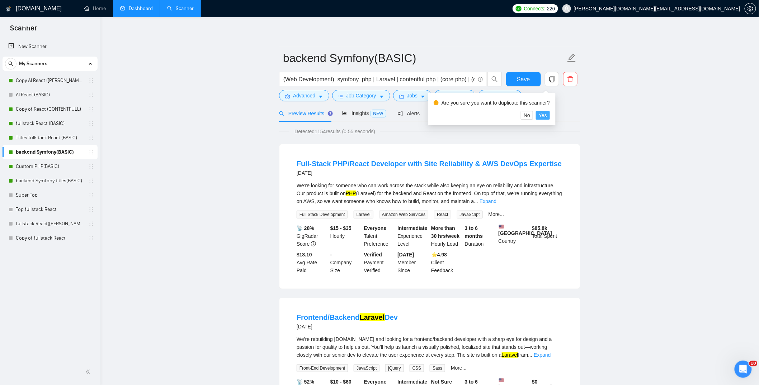
click at [547, 116] on span "Yes" at bounding box center [542, 115] width 8 height 8
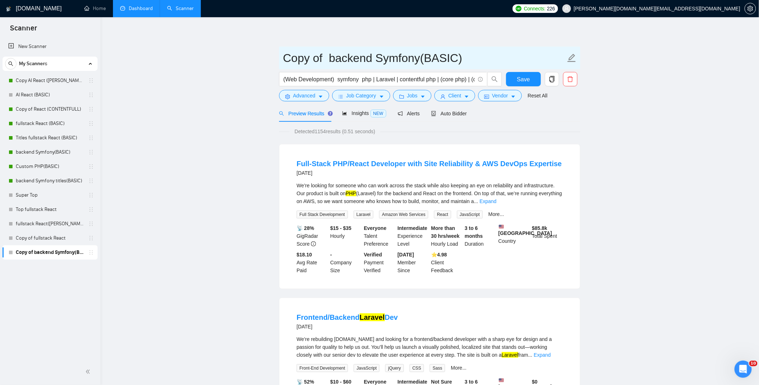
click at [443, 60] on input "Copy of backend Symfony(BASIC)" at bounding box center [424, 58] width 282 height 18
click at [443, 59] on input "Copy of backend Symfony(BASIC)" at bounding box center [424, 58] width 282 height 18
drag, startPoint x: 328, startPoint y: 58, endPoint x: 285, endPoint y: 57, distance: 43.1
click at [285, 57] on input "Copy of backend Symfony([PERSON_NAME])" at bounding box center [424, 58] width 282 height 18
type input "backend Symfony([PERSON_NAME])"
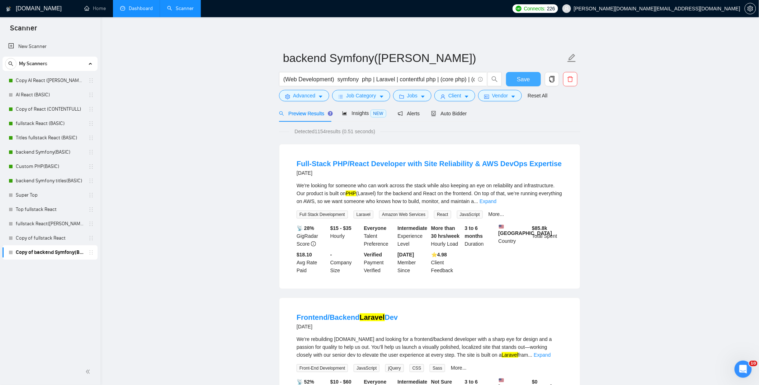
click at [529, 81] on span "Save" at bounding box center [523, 79] width 13 height 9
